Goal: Task Accomplishment & Management: Manage account settings

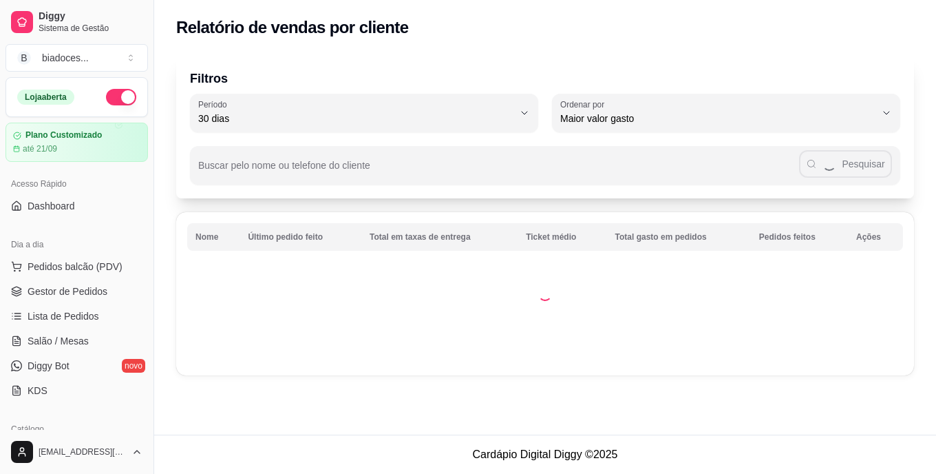
select select "30"
select select "HIGHEST_TOTAL_SPENT_WITH_ORDERS"
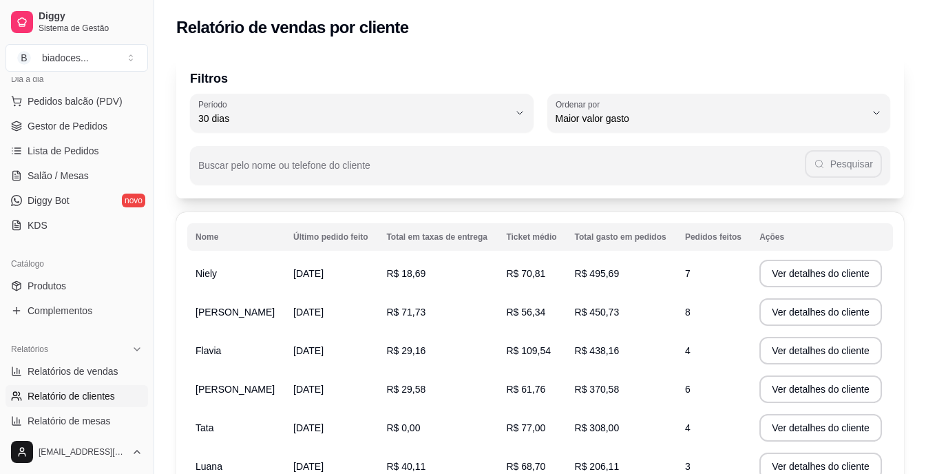
scroll to position [138, 0]
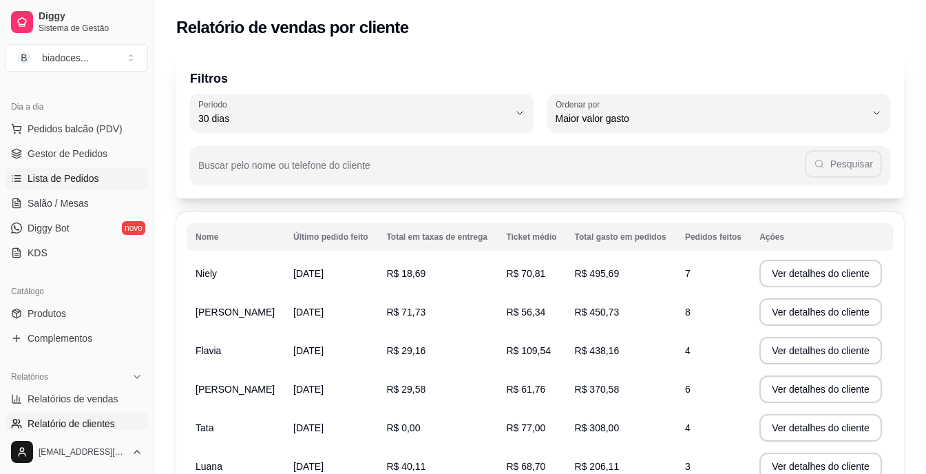
click at [88, 173] on span "Lista de Pedidos" at bounding box center [64, 178] width 72 height 14
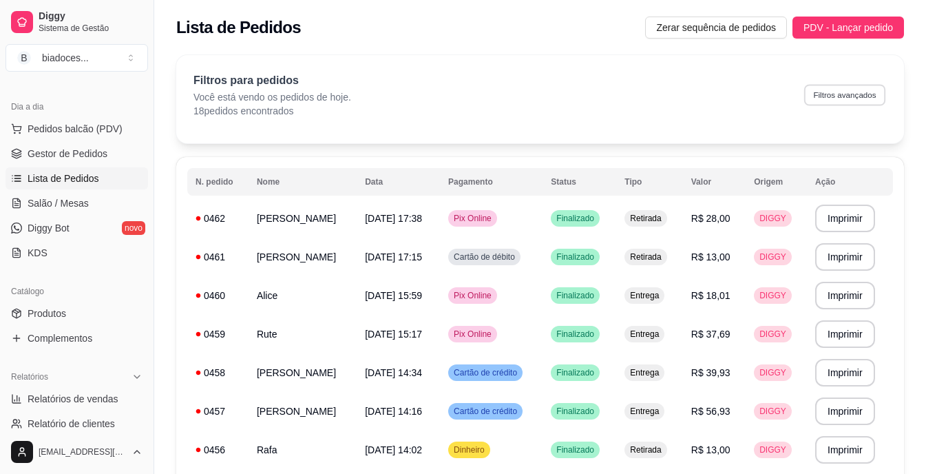
click at [860, 92] on button "Filtros avançados" at bounding box center [844, 94] width 81 height 21
select select "0"
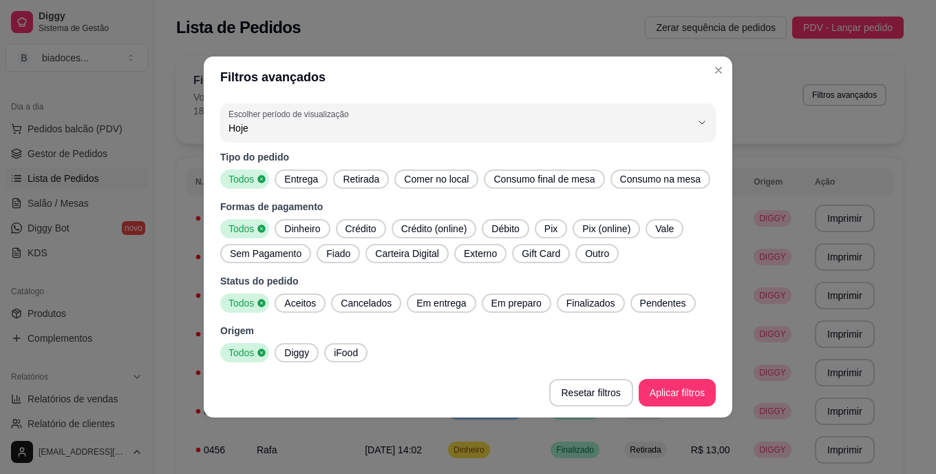
click at [293, 181] on span "Entrega" at bounding box center [301, 179] width 45 height 14
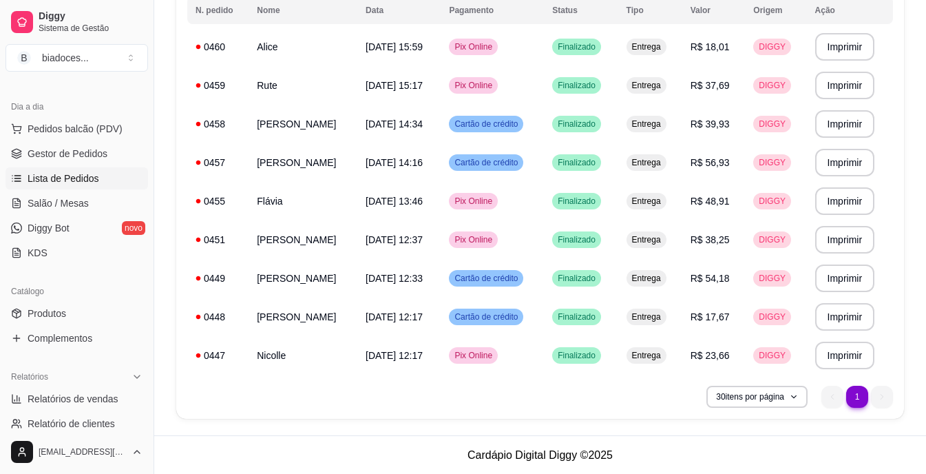
scroll to position [172, 0]
click at [829, 394] on ul "1 1" at bounding box center [857, 396] width 72 height 22
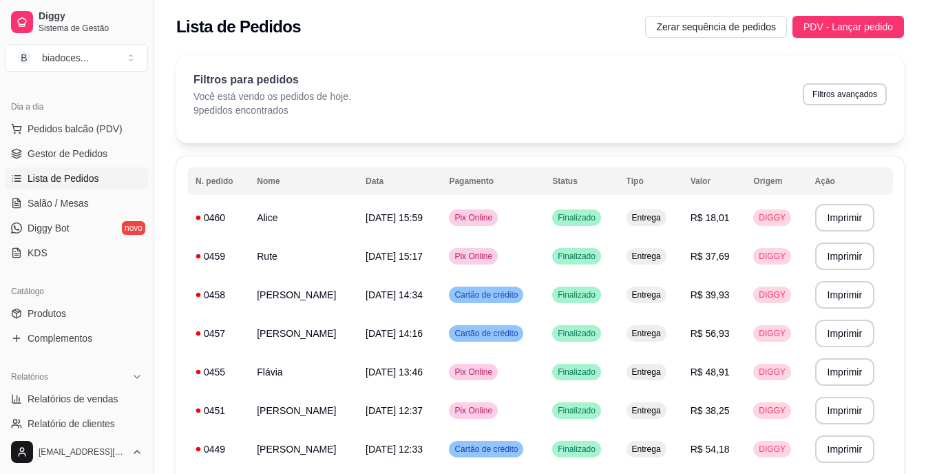
scroll to position [0, 0]
click at [854, 92] on button "Filtros avançados" at bounding box center [845, 95] width 84 height 22
select select "0"
click at [848, 98] on button "Filtros avançados" at bounding box center [845, 95] width 84 height 22
select select "0"
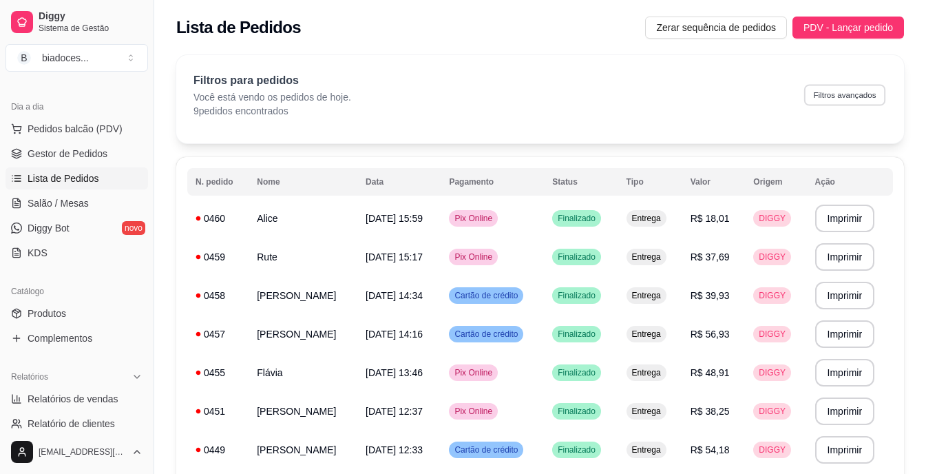
click at [832, 96] on button "Filtros avançados" at bounding box center [844, 94] width 81 height 21
select select "0"
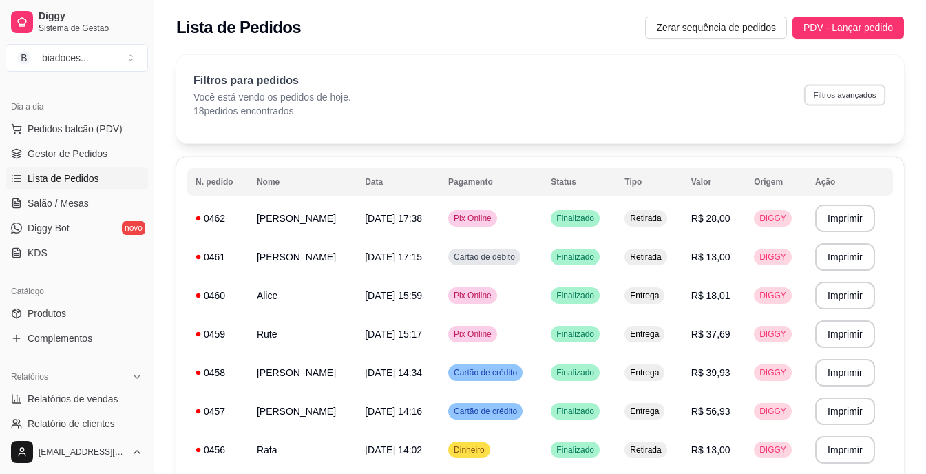
click at [861, 97] on button "Filtros avançados" at bounding box center [844, 94] width 81 height 21
select select "0"
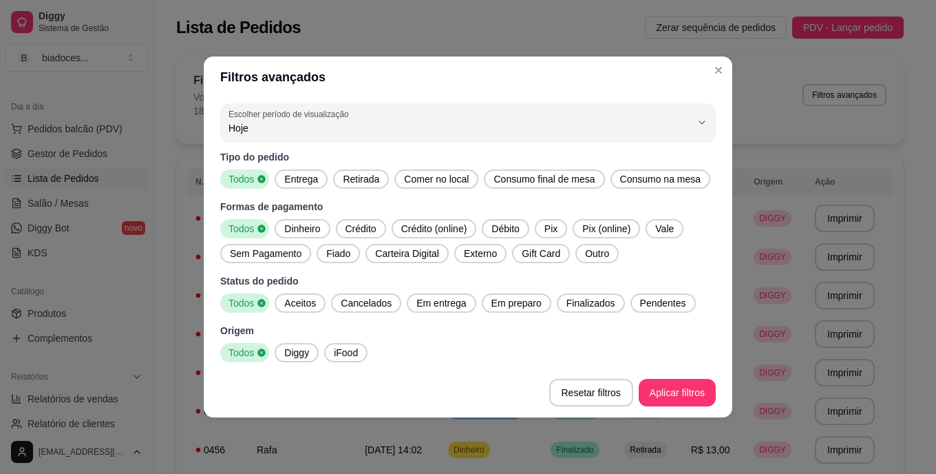
click at [299, 171] on div "Entrega" at bounding box center [301, 178] width 53 height 19
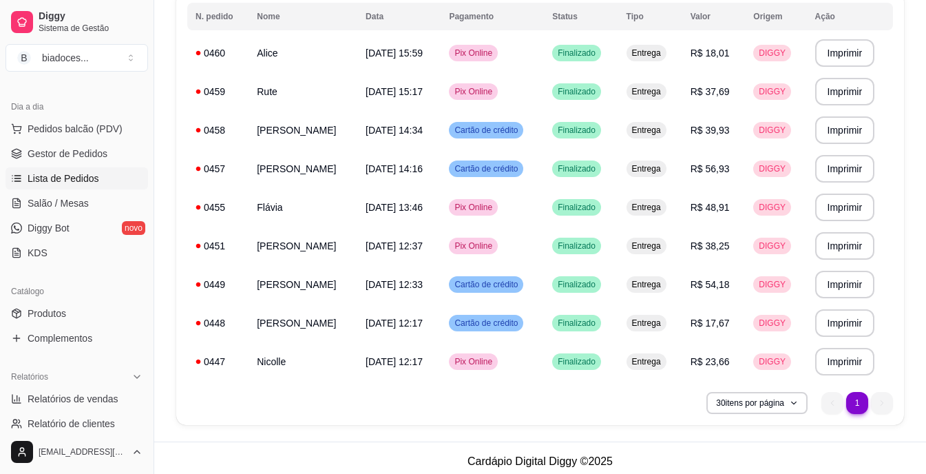
scroll to position [172, 0]
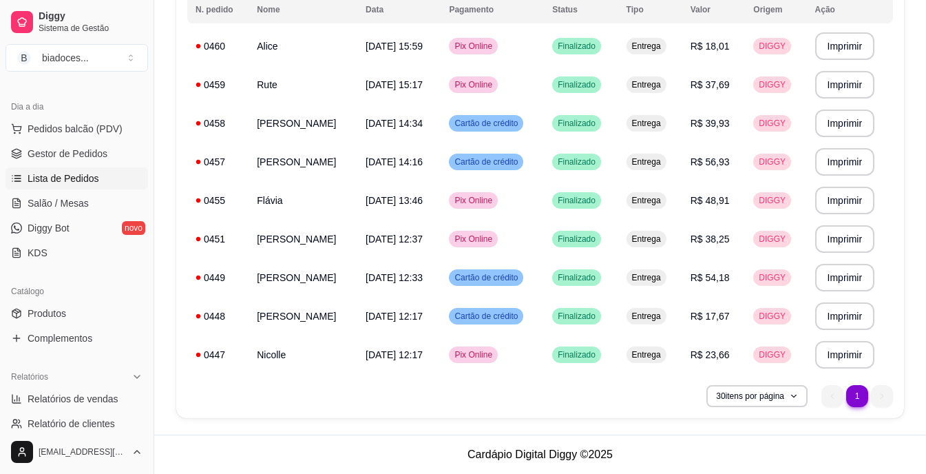
click at [827, 394] on ul "1 1" at bounding box center [857, 396] width 72 height 22
click at [796, 395] on icon "button" at bounding box center [793, 396] width 8 height 8
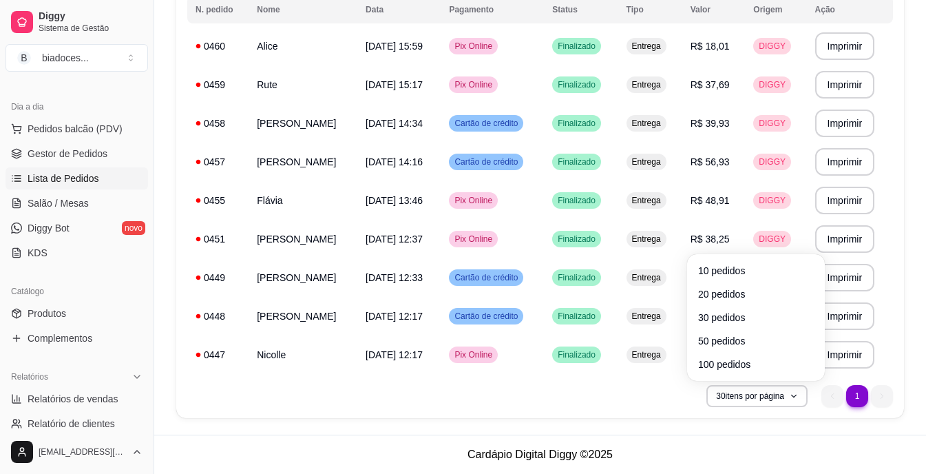
click at [565, 410] on div "**********" at bounding box center [540, 201] width 728 height 433
click at [882, 400] on ul "1 1" at bounding box center [857, 396] width 72 height 22
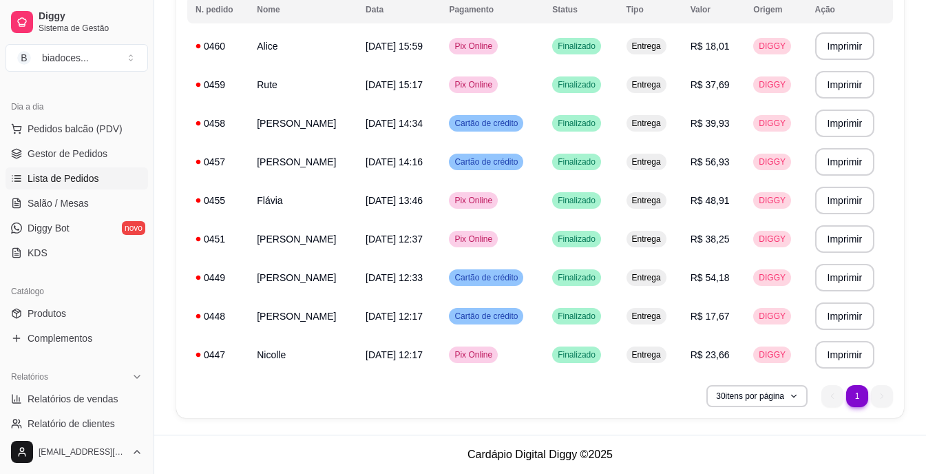
click at [862, 397] on li "1" at bounding box center [856, 395] width 21 height 21
click at [878, 397] on ul "1 1" at bounding box center [857, 396] width 72 height 22
click at [107, 395] on span "Relatórios de vendas" at bounding box center [73, 399] width 91 height 14
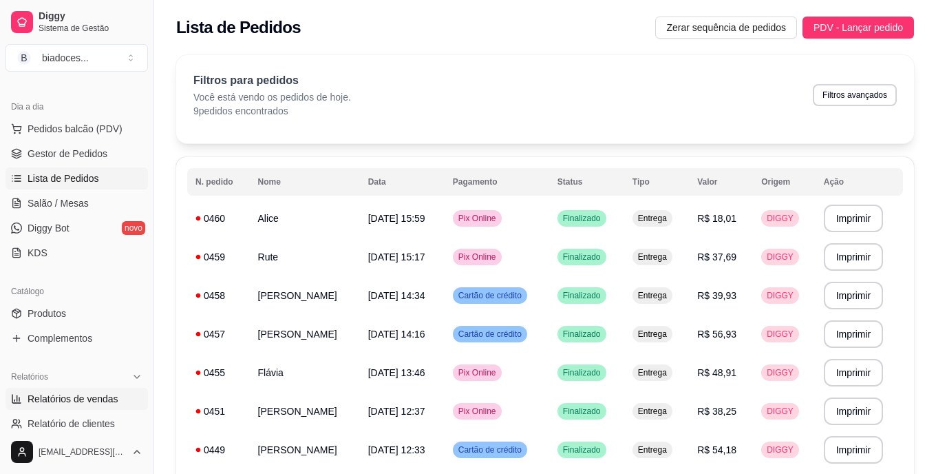
select select "ALL"
select select "0"
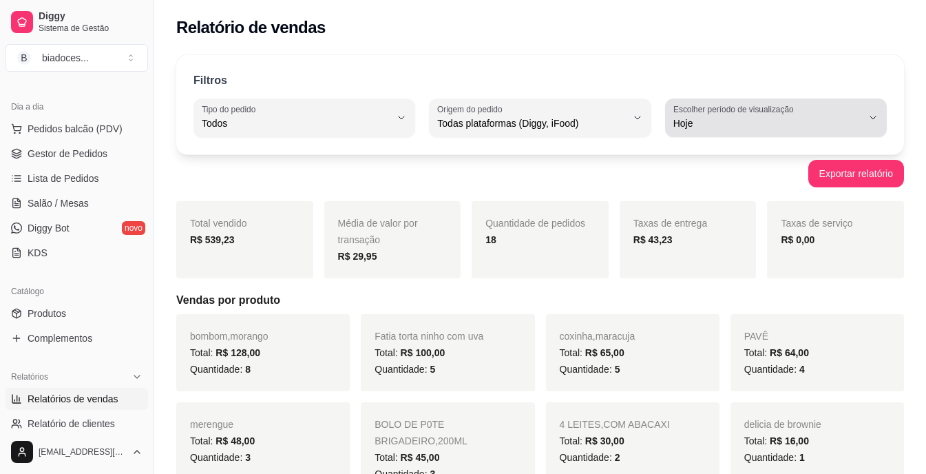
click at [871, 118] on icon "button" at bounding box center [872, 117] width 11 height 11
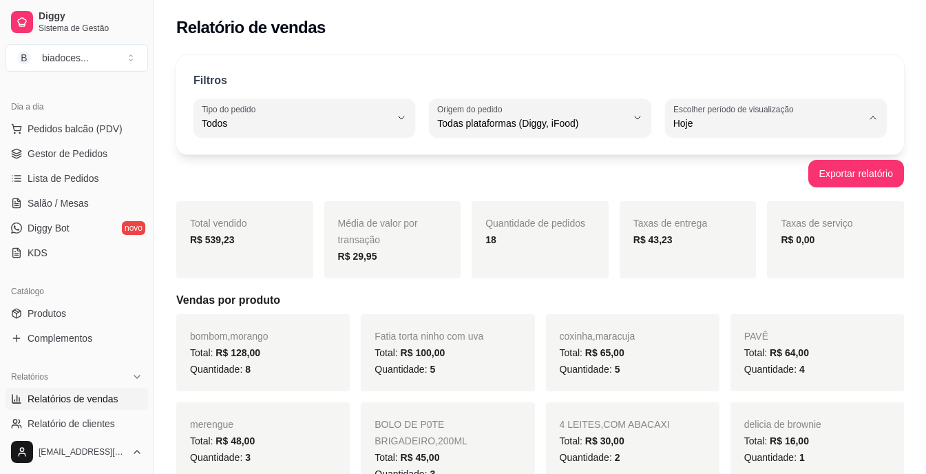
click at [759, 212] on li "7 dias" at bounding box center [776, 201] width 202 height 21
type input "7"
select select "7"
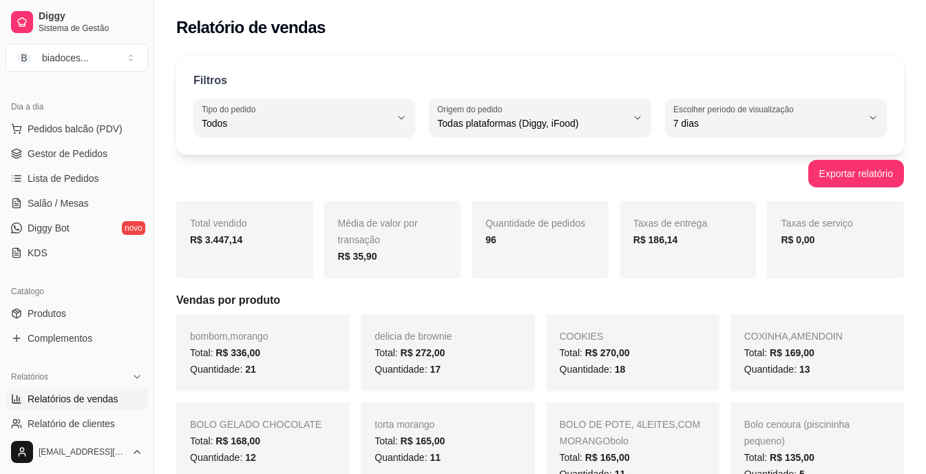
click at [680, 239] on div "R$ 186,14" at bounding box center [687, 239] width 109 height 17
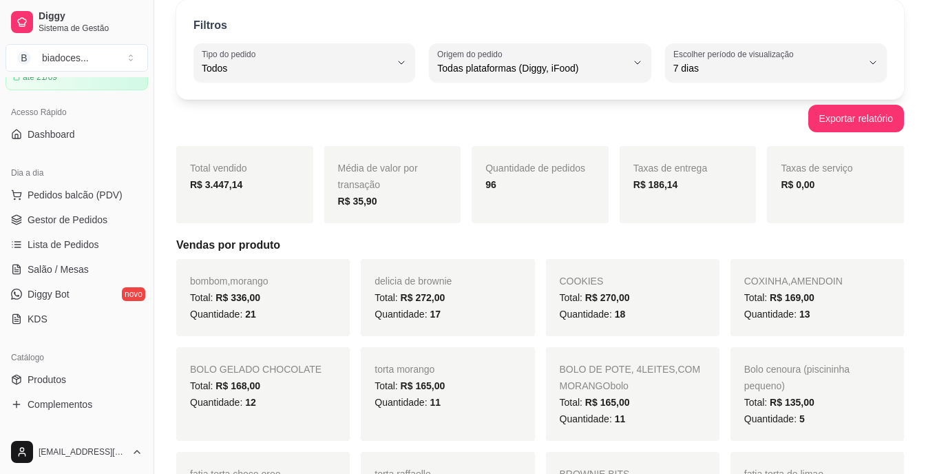
scroll to position [46, 0]
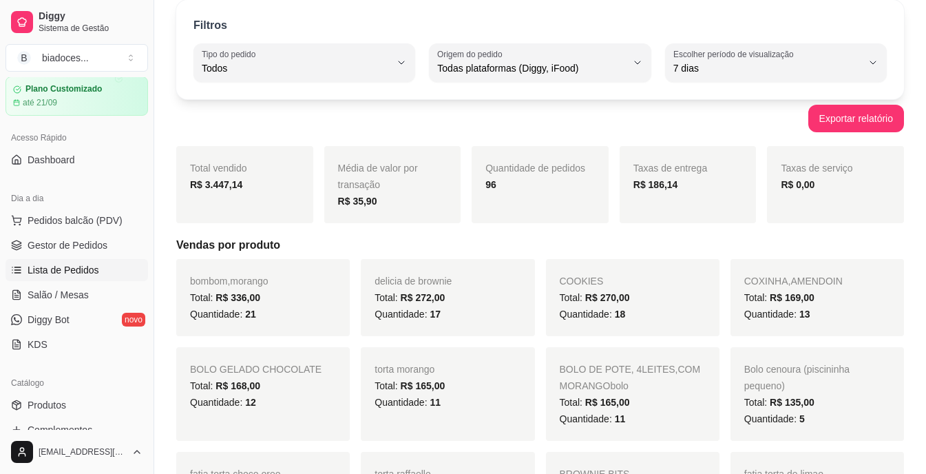
click at [48, 272] on span "Lista de Pedidos" at bounding box center [64, 270] width 72 height 14
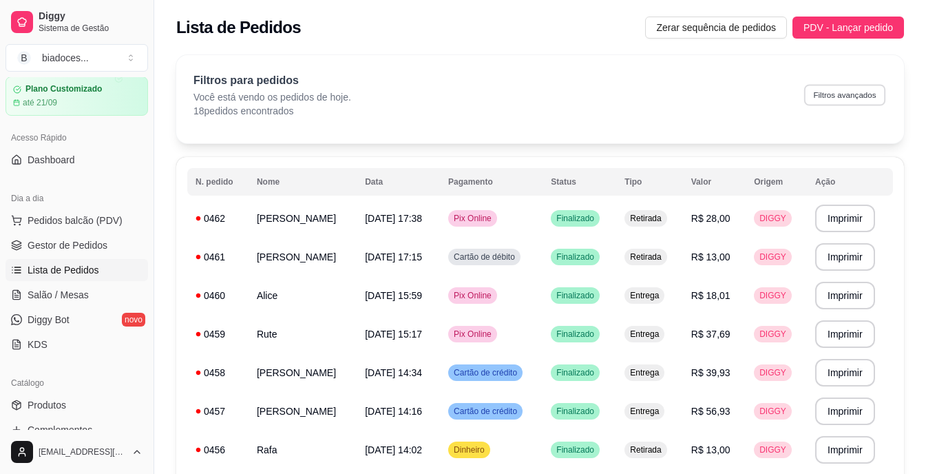
click at [842, 94] on button "Filtros avançados" at bounding box center [844, 94] width 81 height 21
select select "0"
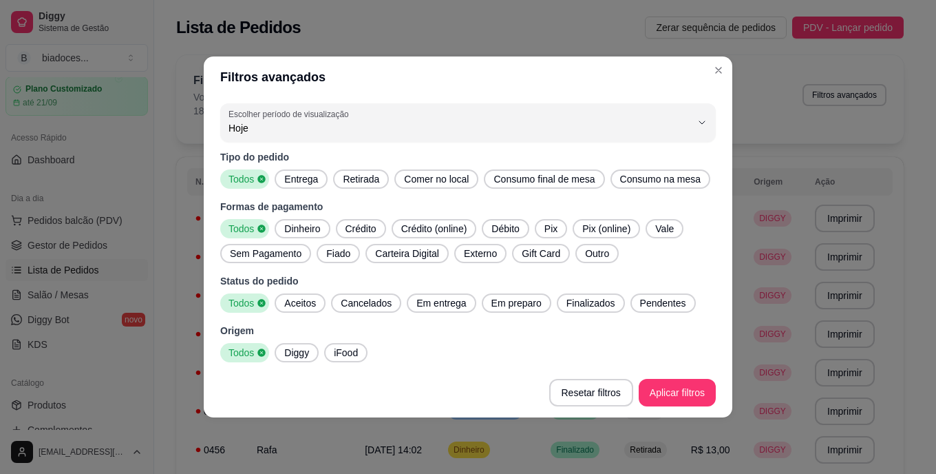
click at [306, 177] on span "Entrega" at bounding box center [301, 179] width 45 height 14
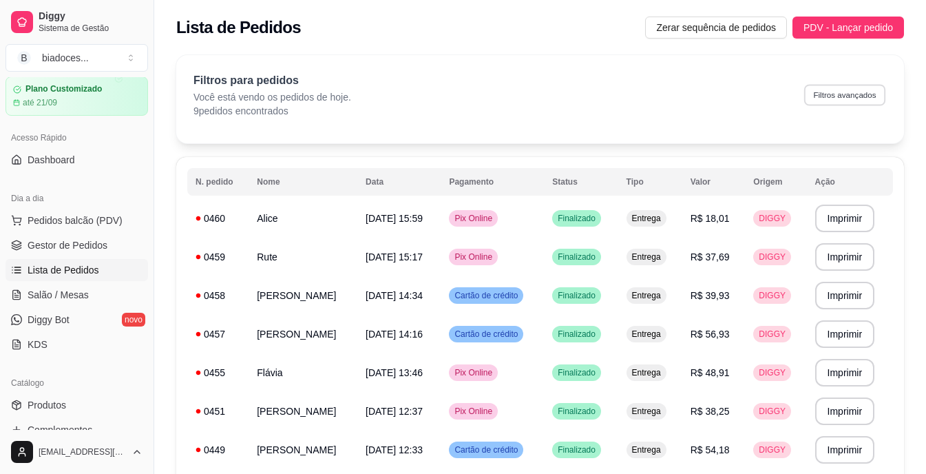
click at [853, 96] on button "Filtros avançados" at bounding box center [844, 94] width 81 height 21
select select "0"
click at [837, 87] on button "Filtros avançados" at bounding box center [844, 94] width 81 height 21
select select "0"
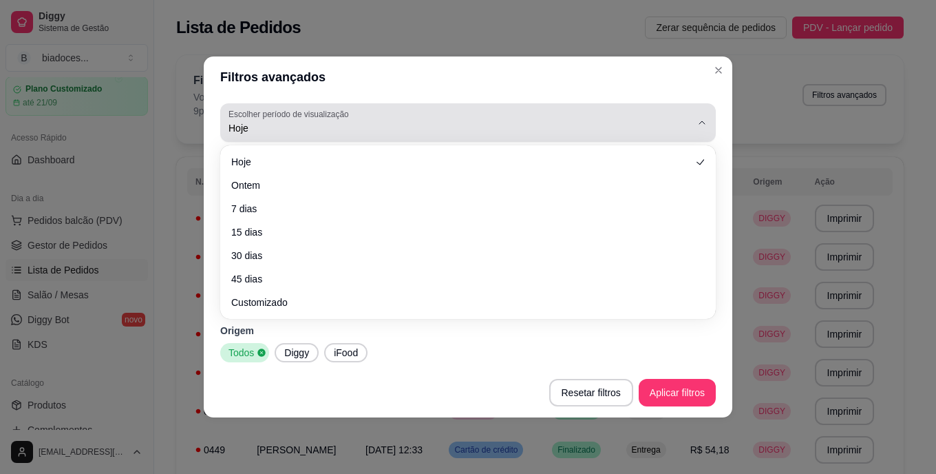
click at [699, 118] on icon "button" at bounding box center [702, 122] width 11 height 11
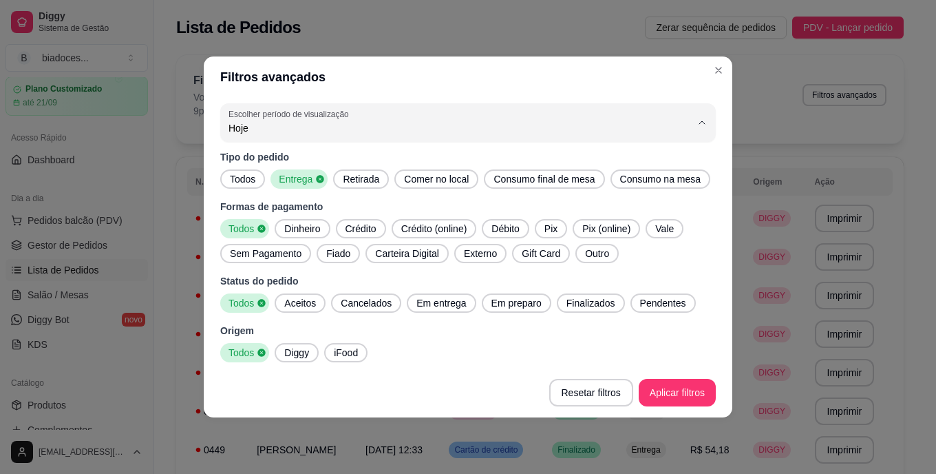
click at [598, 212] on span "7 dias" at bounding box center [461, 206] width 441 height 13
type input "7"
select select "7"
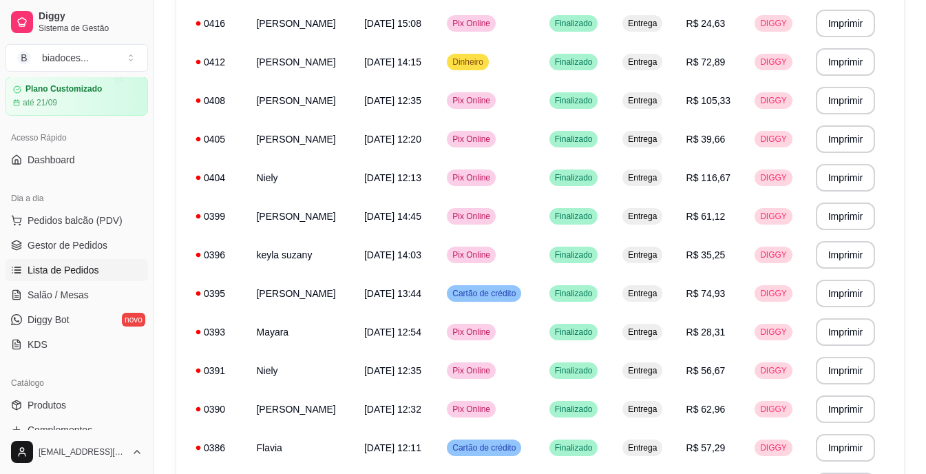
scroll to position [844, 0]
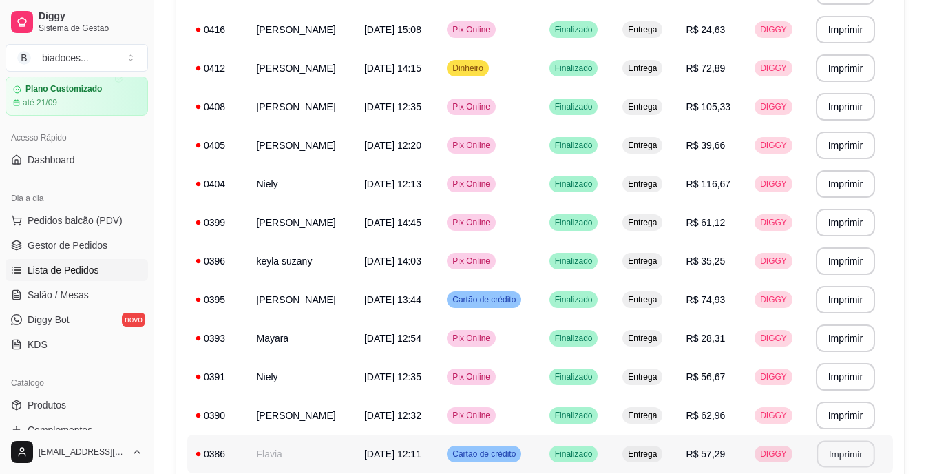
click at [853, 459] on button "Imprimir" at bounding box center [846, 454] width 58 height 27
click at [848, 415] on button "Imprimir" at bounding box center [846, 415] width 58 height 27
click at [858, 380] on button "Imprimir" at bounding box center [846, 377] width 58 height 27
click at [844, 341] on button "Imprimir" at bounding box center [846, 338] width 58 height 27
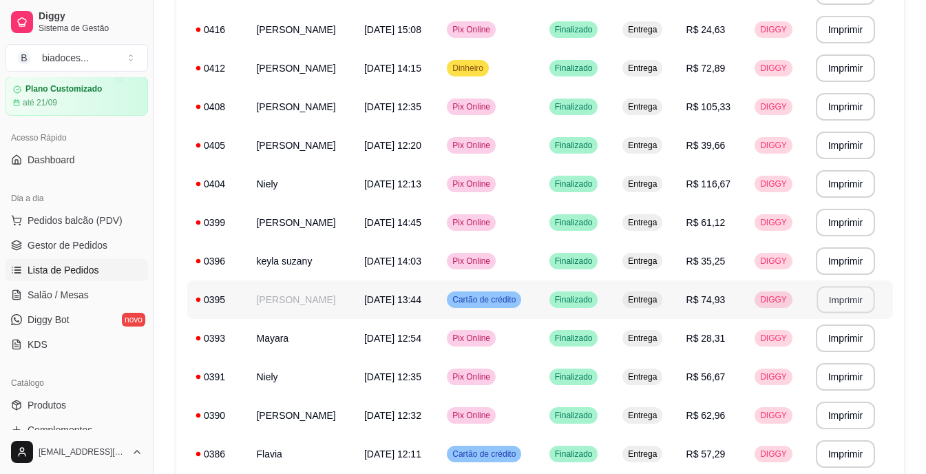
click at [845, 297] on button "Imprimir" at bounding box center [846, 299] width 58 height 27
click at [836, 256] on button "Imprimir" at bounding box center [846, 261] width 58 height 27
click at [848, 213] on button "Imprimir" at bounding box center [846, 222] width 58 height 27
click at [852, 177] on button "Imprimir" at bounding box center [846, 184] width 58 height 27
click at [837, 140] on button "Imprimir" at bounding box center [846, 145] width 58 height 27
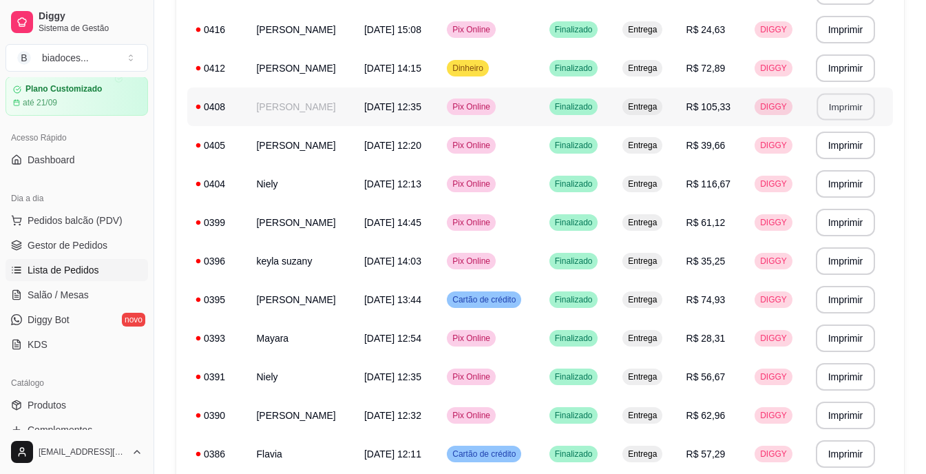
click at [834, 107] on button "Imprimir" at bounding box center [846, 107] width 58 height 27
click at [846, 76] on button "Imprimir" at bounding box center [846, 68] width 58 height 27
click at [854, 31] on button "Imprimir" at bounding box center [846, 30] width 58 height 27
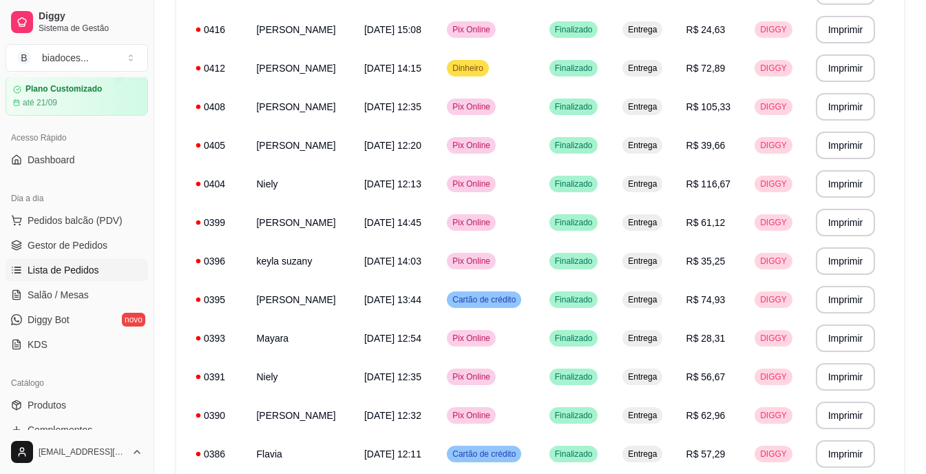
click at [87, 262] on link "Lista de Pedidos" at bounding box center [77, 270] width 143 height 22
click at [43, 402] on span "Produtos" at bounding box center [47, 405] width 39 height 14
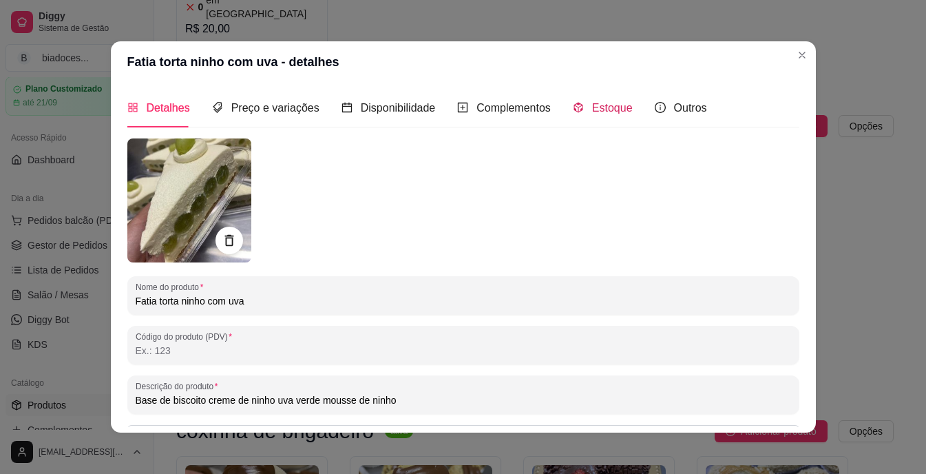
click at [597, 112] on span "Estoque" at bounding box center [612, 108] width 41 height 12
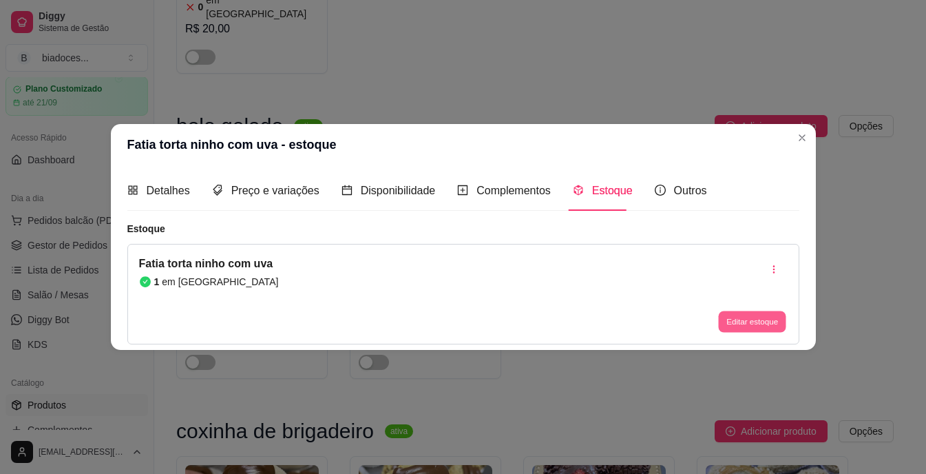
click at [739, 316] on button "Editar estoque" at bounding box center [752, 320] width 67 height 21
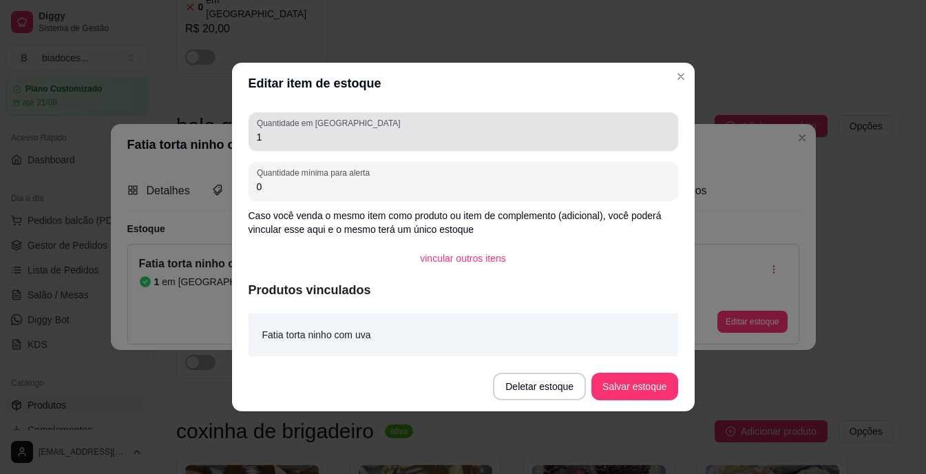
click at [450, 139] on input "1" at bounding box center [463, 137] width 413 height 14
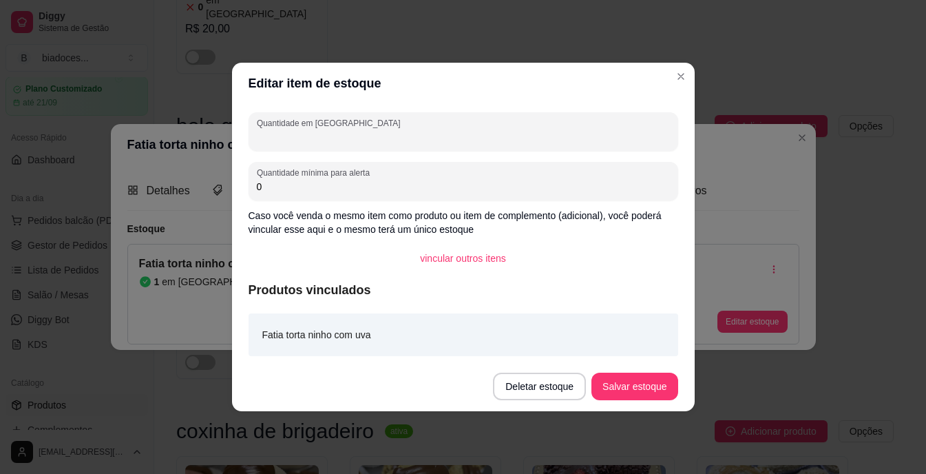
type input "0"
click at [657, 386] on button "Salvar estoque" at bounding box center [635, 386] width 84 height 27
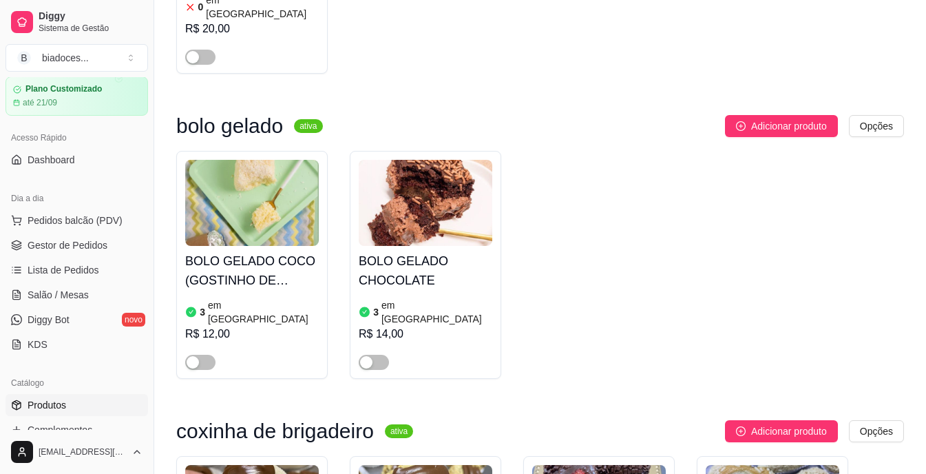
click at [254, 357] on input "Código do produto (PDV)" at bounding box center [462, 353] width 671 height 14
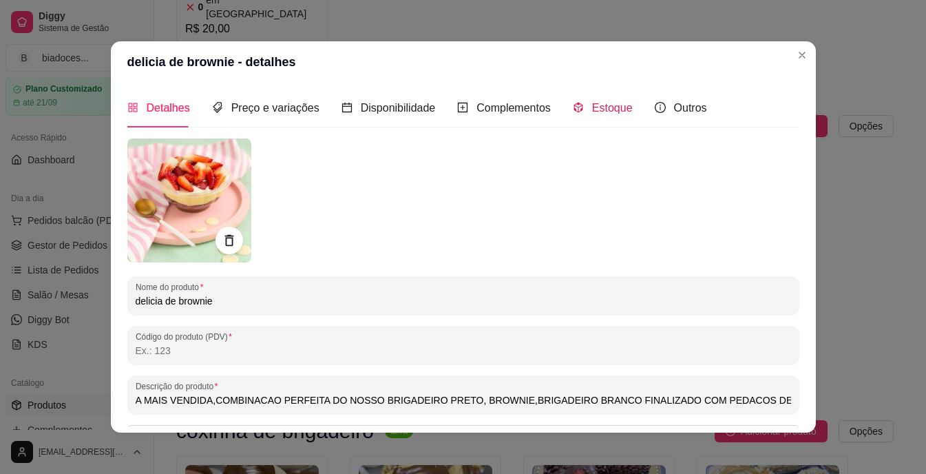
click at [599, 107] on span "Estoque" at bounding box center [612, 108] width 41 height 12
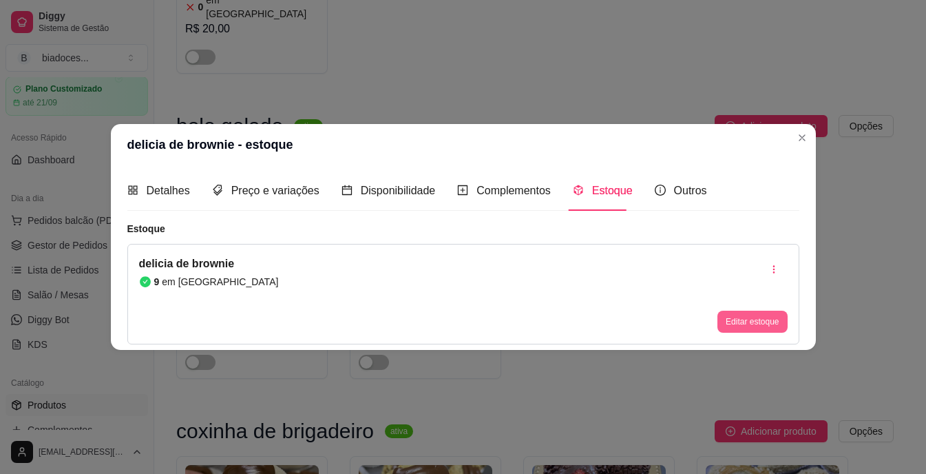
click at [744, 329] on button "Editar estoque" at bounding box center [752, 321] width 70 height 22
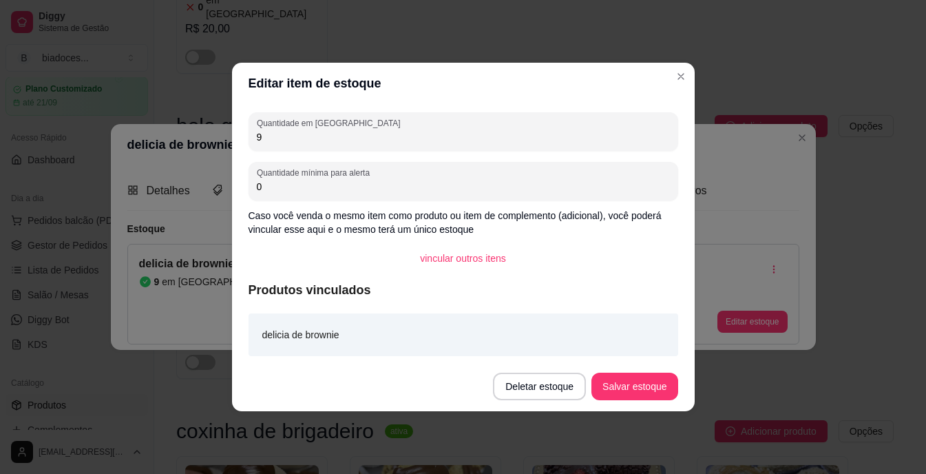
click at [417, 132] on input "9" at bounding box center [463, 137] width 413 height 14
type input "4"
click at [633, 377] on button "Salvar estoque" at bounding box center [634, 386] width 86 height 28
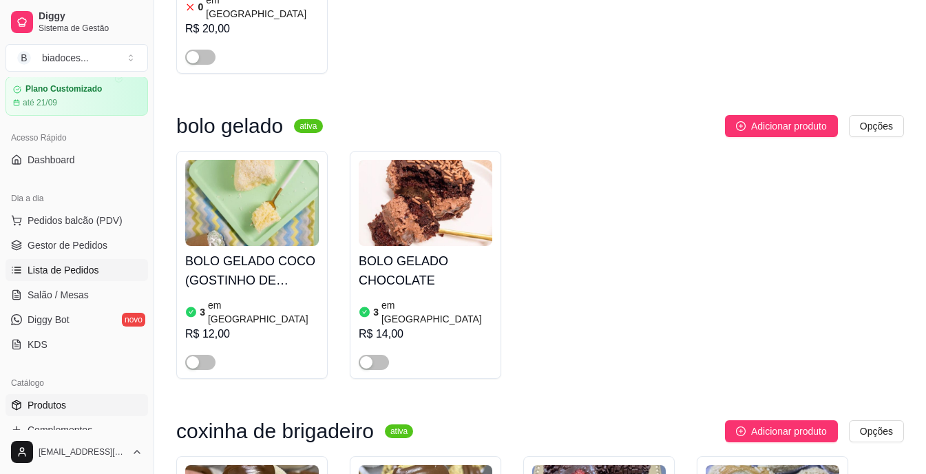
click at [60, 272] on span "Lista de Pedidos" at bounding box center [64, 270] width 72 height 14
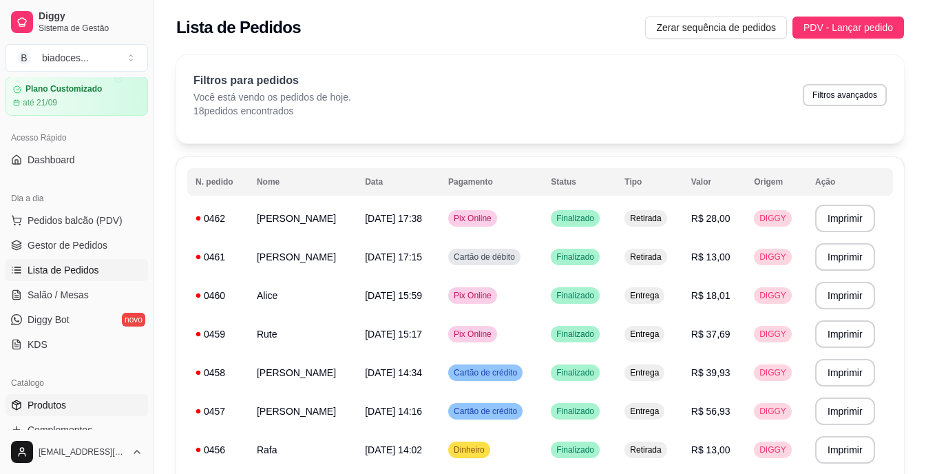
click at [50, 407] on span "Produtos" at bounding box center [47, 405] width 39 height 14
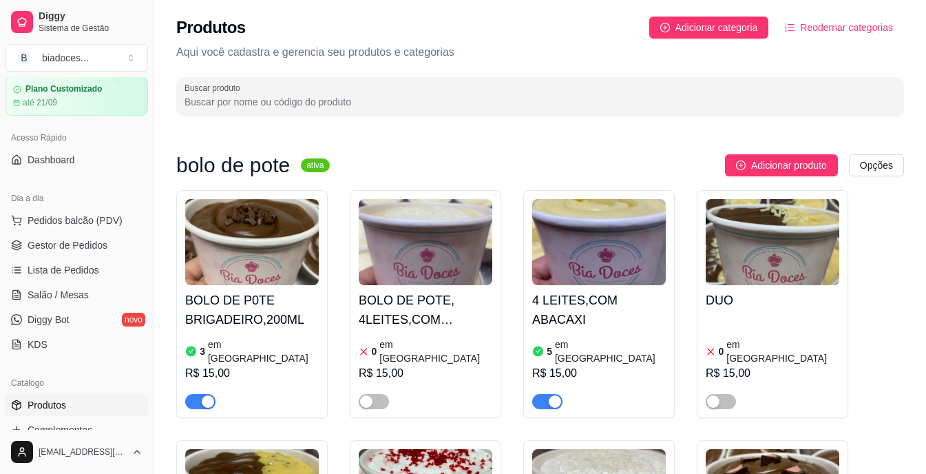
click at [269, 320] on h4 "BOLO DE P0TE BRIGADEIRO,200ML" at bounding box center [252, 310] width 134 height 39
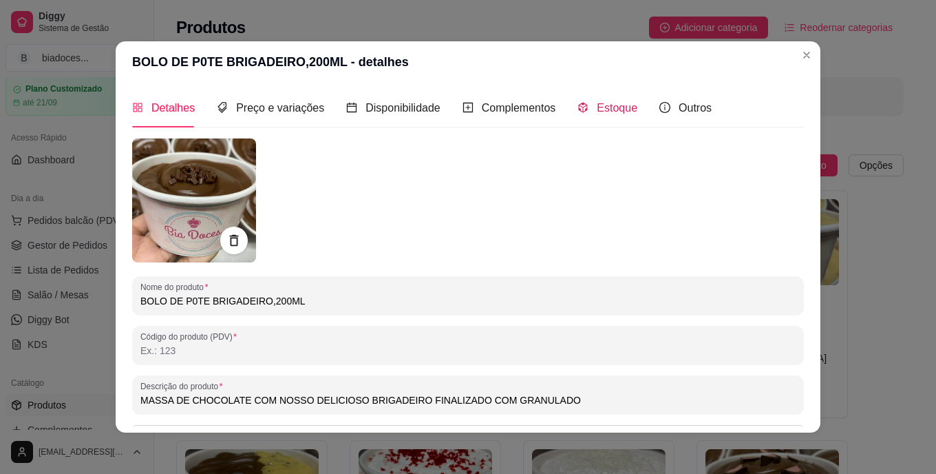
click at [598, 102] on span "Estoque" at bounding box center [617, 108] width 41 height 12
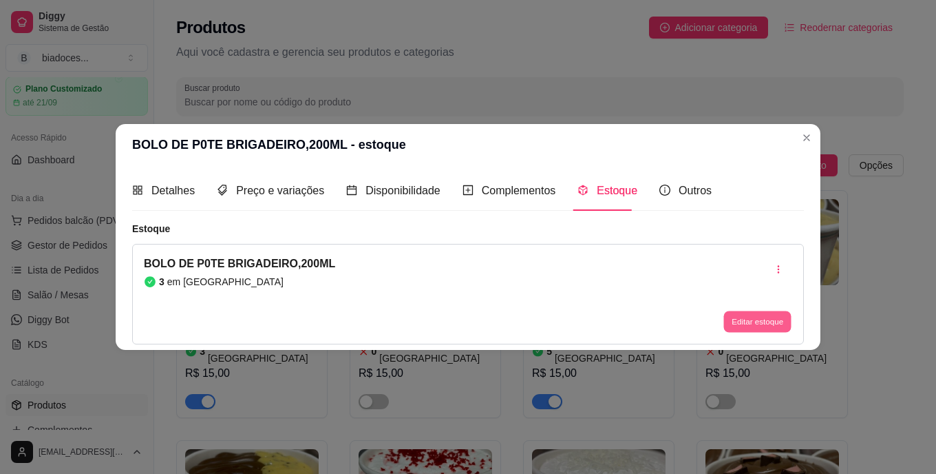
click at [746, 327] on button "Editar estoque" at bounding box center [757, 320] width 67 height 21
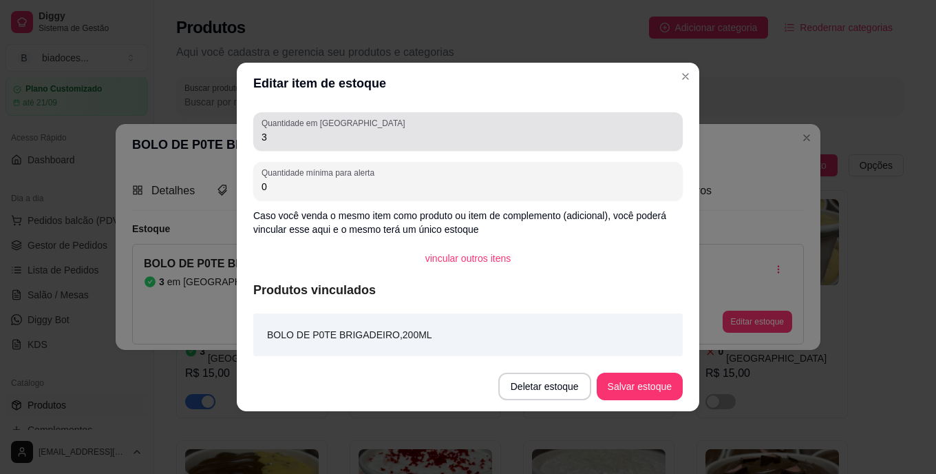
click at [454, 134] on input "3" at bounding box center [468, 137] width 413 height 14
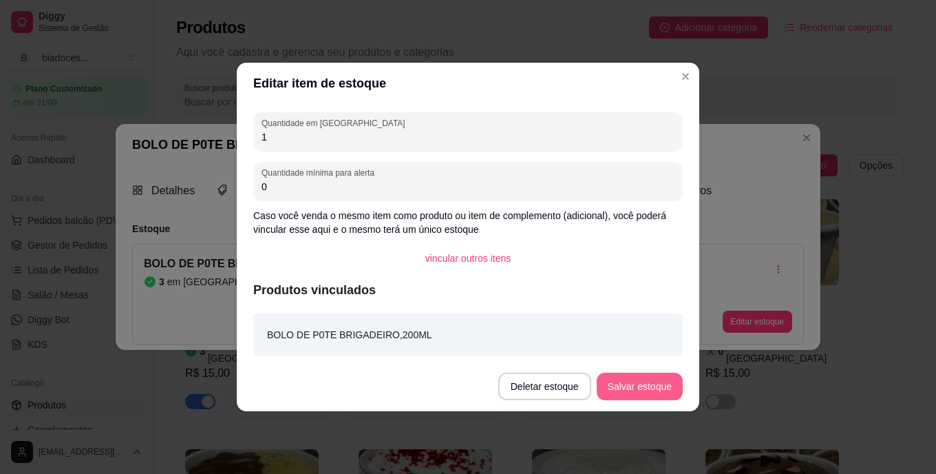
type input "1"
click at [638, 388] on button "Salvar estoque" at bounding box center [640, 386] width 84 height 27
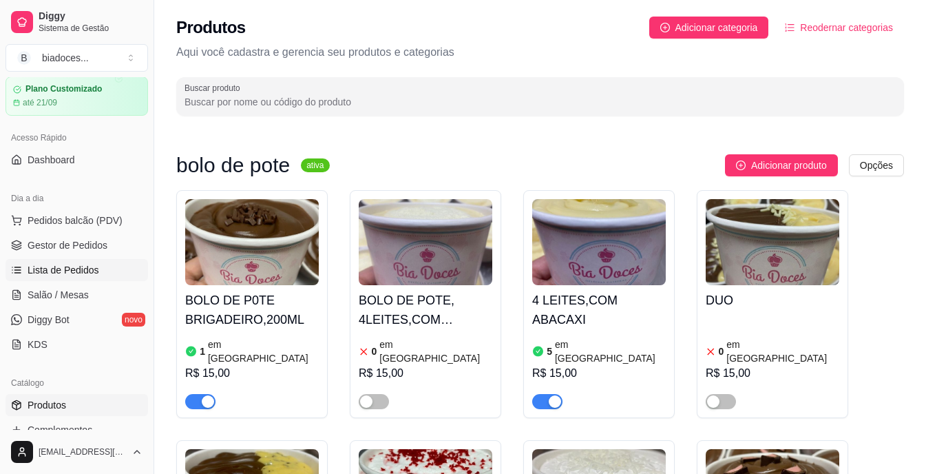
click at [52, 269] on span "Lista de Pedidos" at bounding box center [64, 270] width 72 height 14
